Goal: Transaction & Acquisition: Purchase product/service

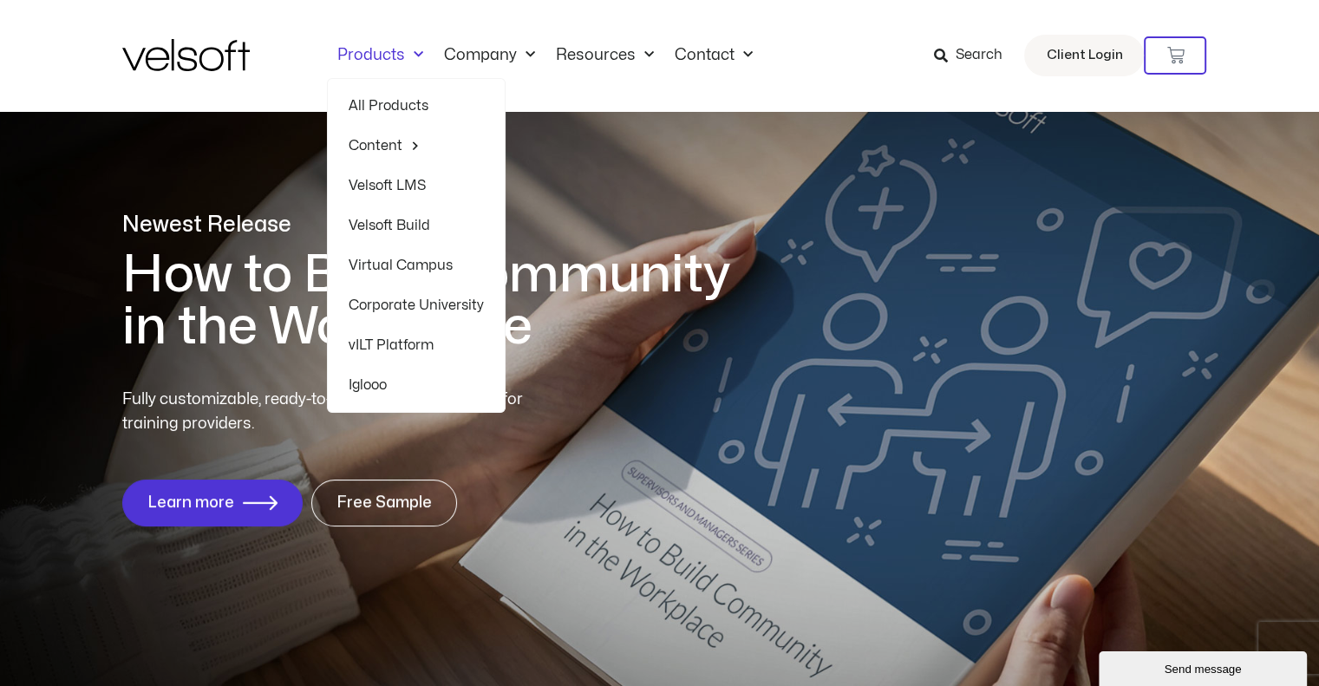
click at [392, 55] on link "Products" at bounding box center [380, 55] width 107 height 19
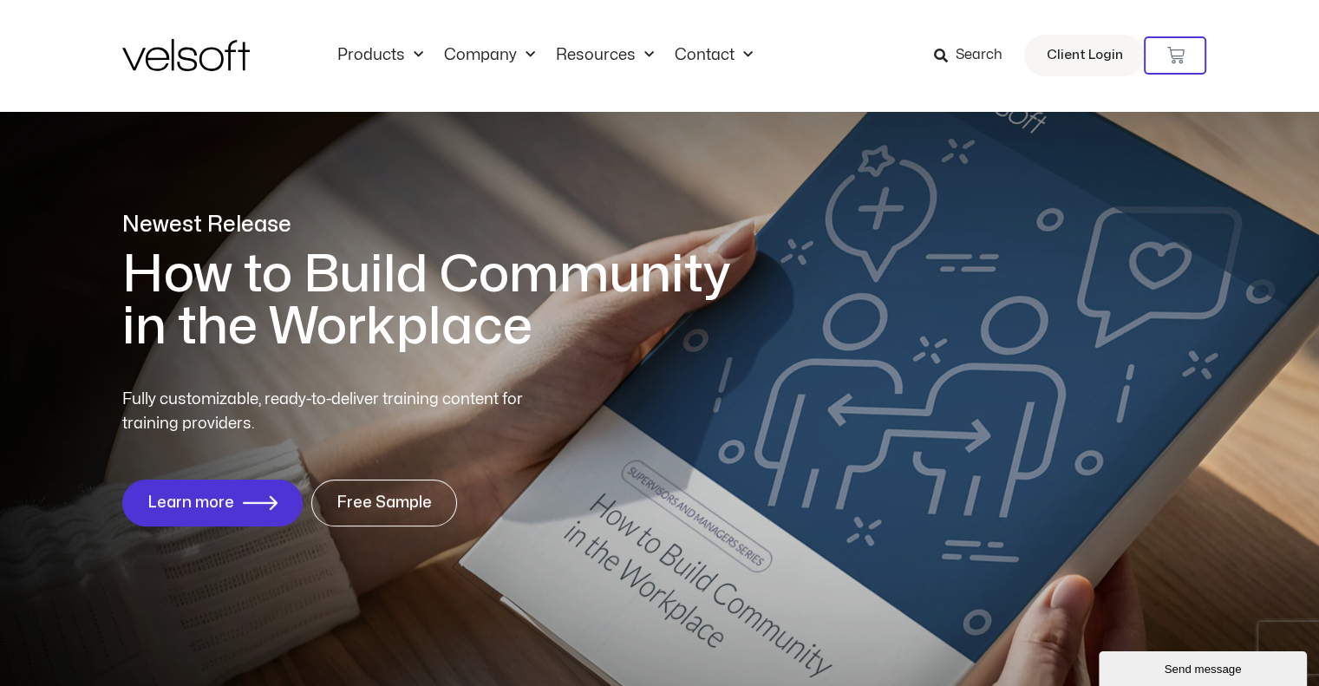
drag, startPoint x: 1002, startPoint y: 296, endPoint x: 1034, endPoint y: 280, distance: 35.7
click at [1031, 292] on div "Newest Release How to Build Community in the Workplace Fully customizable, read…" at bounding box center [659, 378] width 1319 height 770
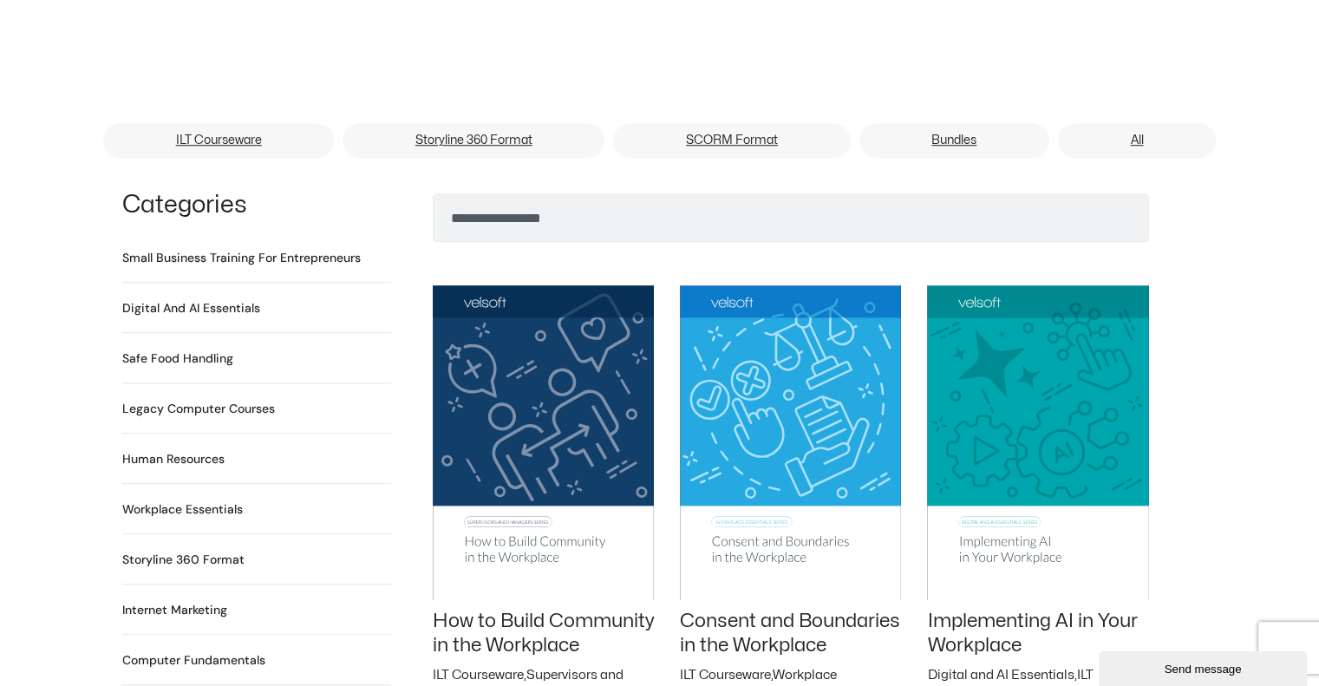
scroll to position [1214, 0]
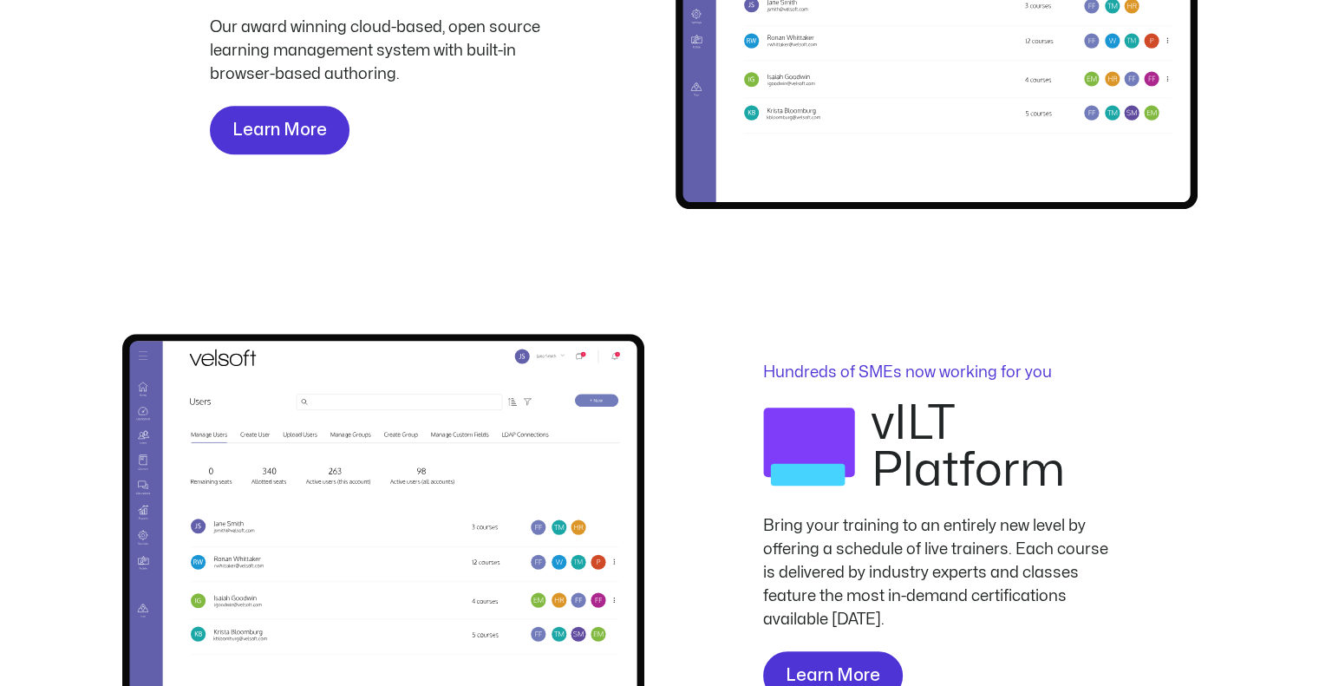
scroll to position [1041, 0]
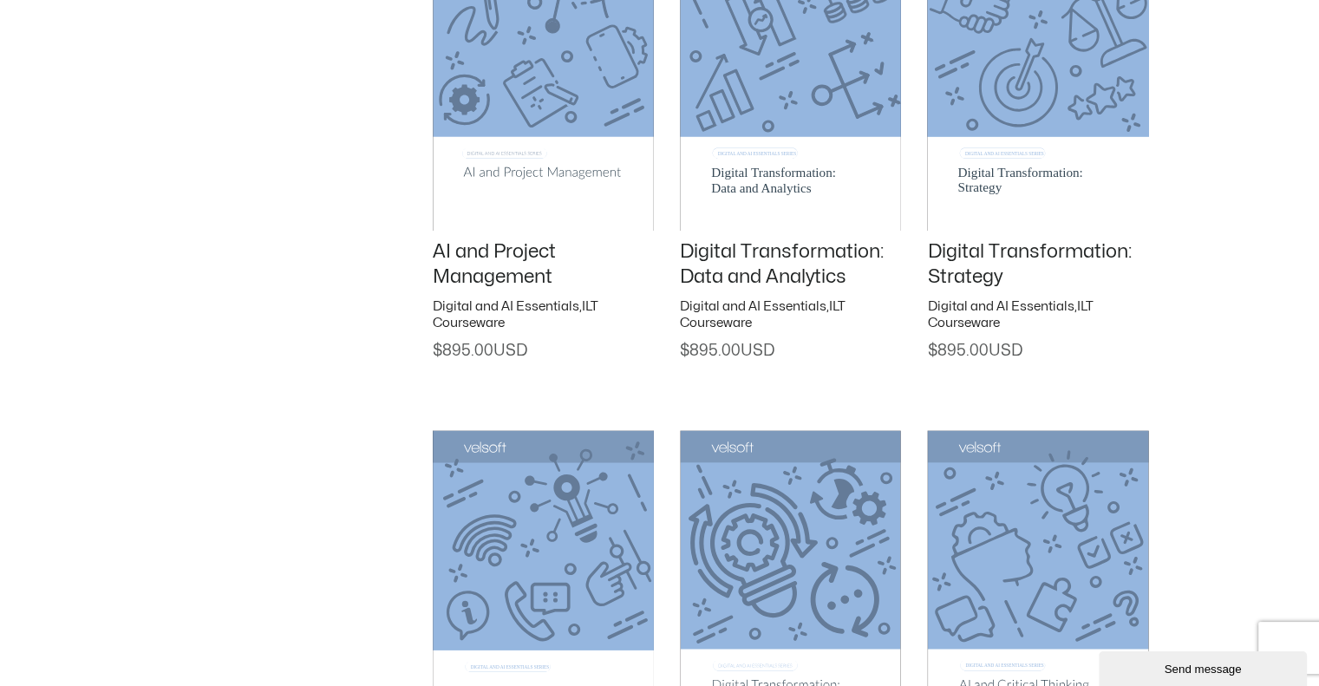
scroll to position [2688, 0]
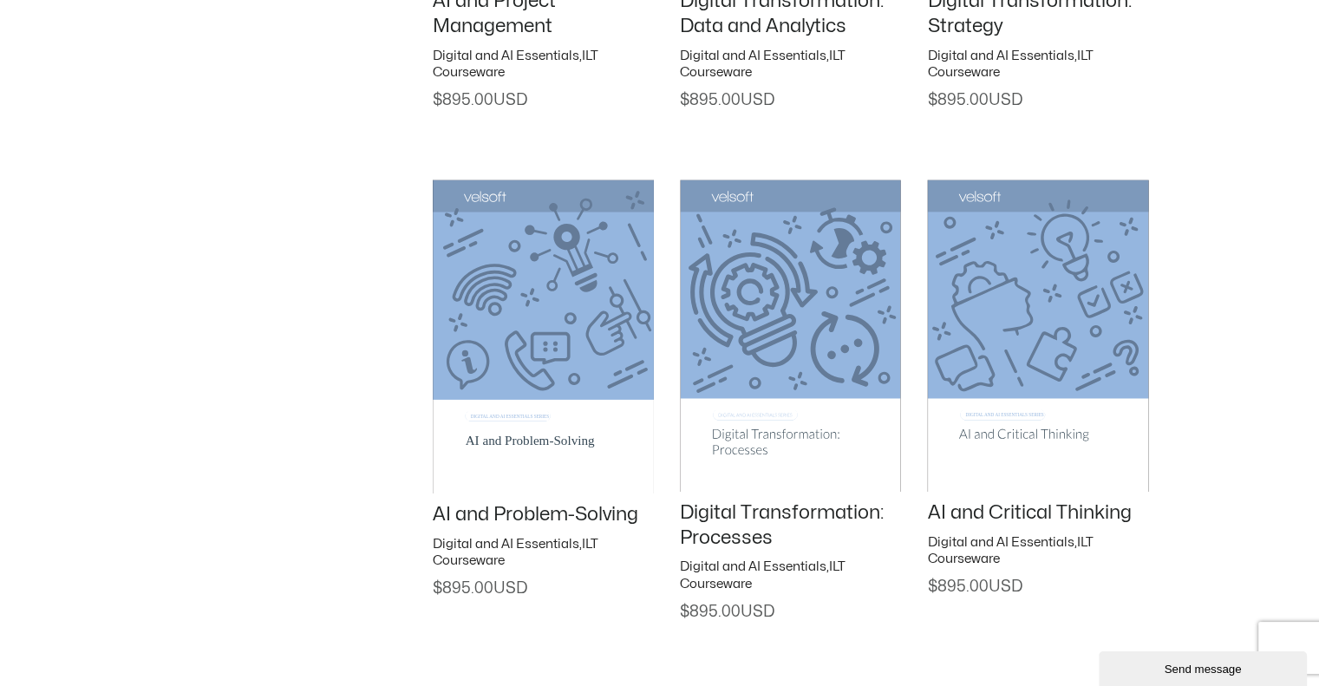
click at [795, 325] on img at bounding box center [790, 336] width 221 height 312
